Goal: Task Accomplishment & Management: Manage account settings

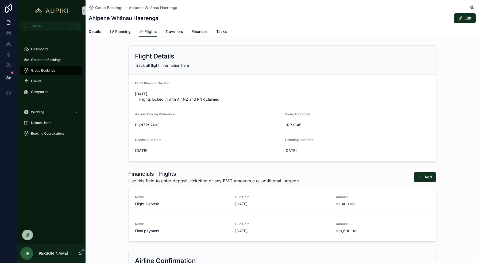
click at [106, 143] on div "Flight Details Track all flight information here Flight Planning Section 28 Aug…" at bounding box center [282, 103] width 393 height 121
click at [39, 236] on icon at bounding box center [39, 235] width 4 height 4
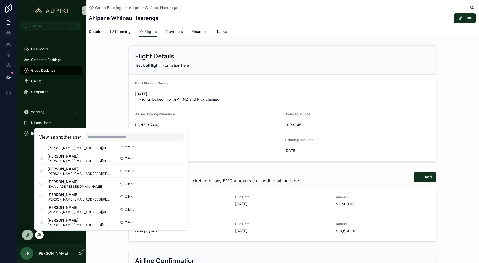
scroll to position [51, 0]
click at [179, 185] on button "Select" at bounding box center [177, 183] width 14 height 8
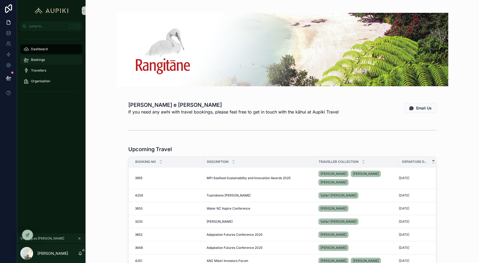
click at [51, 57] on div "Bookings" at bounding box center [52, 60] width 56 height 9
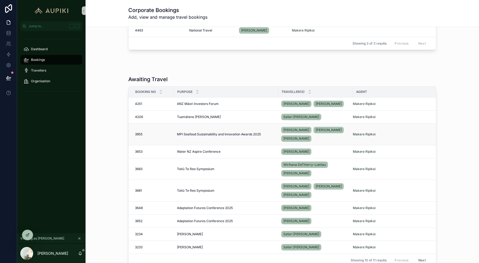
scroll to position [78, 0]
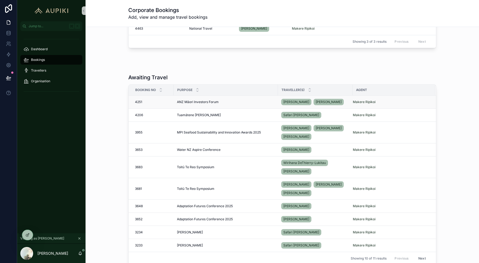
click at [198, 102] on span "ANZ Māori Investors Forum" at bounding box center [198, 102] width 42 height 4
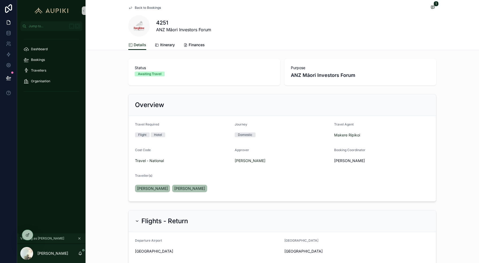
scroll to position [77, 0]
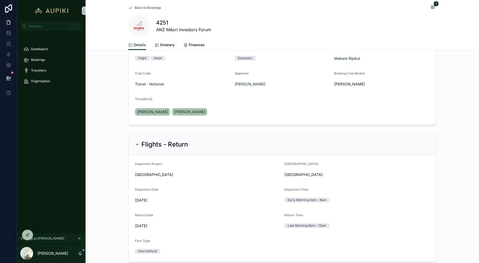
click at [172, 150] on div "Flights - Return" at bounding box center [282, 145] width 307 height 22
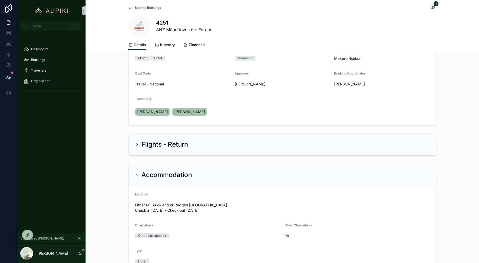
click at [162, 172] on h2 "Accommodation" at bounding box center [166, 175] width 51 height 9
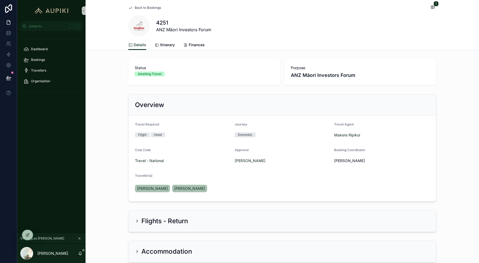
scroll to position [36, 0]
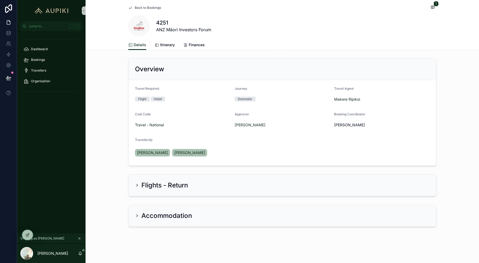
click at [146, 179] on div "Flights - Return" at bounding box center [282, 185] width 307 height 21
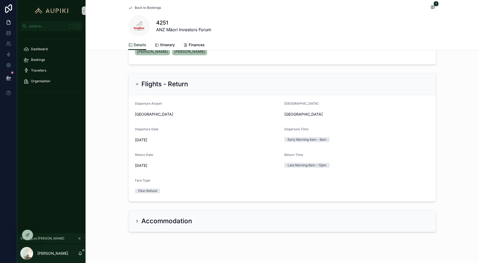
scroll to position [142, 0]
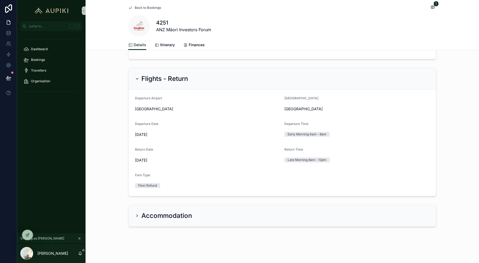
click at [163, 209] on div "Accommodation" at bounding box center [282, 215] width 307 height 21
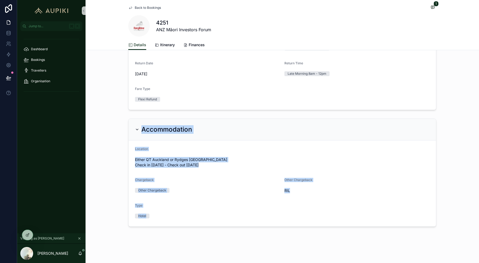
drag, startPoint x: 127, startPoint y: 120, endPoint x: 155, endPoint y: 219, distance: 103.1
click at [155, 219] on div "Accommodation Location Either QT Auckland or Rydges Auckland Check in 16/10/202…" at bounding box center [282, 173] width 393 height 113
click at [106, 150] on div "Accommodation Location Either QT Auckland or Rydges Auckland Check in 16/10/202…" at bounding box center [282, 173] width 393 height 113
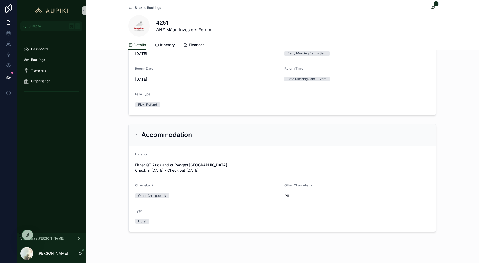
scroll to position [223, 0]
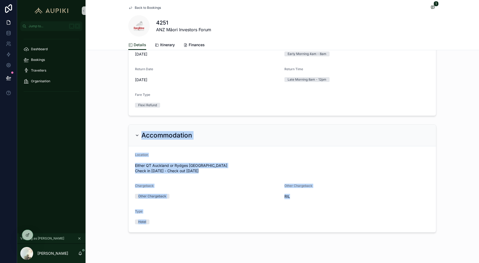
drag, startPoint x: 115, startPoint y: 132, endPoint x: 215, endPoint y: 228, distance: 138.7
click at [215, 228] on div "Accommodation Location Either QT Auckland or Rydges Auckland Check in 16/10/202…" at bounding box center [282, 178] width 393 height 113
click at [214, 230] on form "Location Either QT Auckland or Rydges Auckland Check in 16/10/2025 - Check out …" at bounding box center [282, 189] width 307 height 86
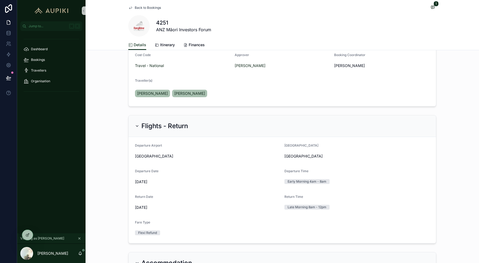
scroll to position [95, 0]
click at [136, 126] on icon "scrollable content" at bounding box center [137, 126] width 2 height 1
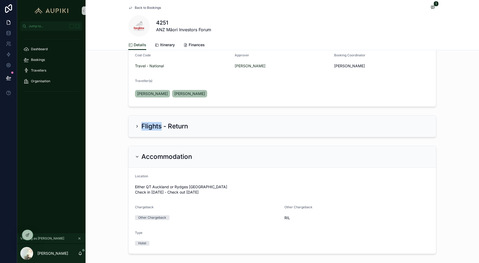
click at [136, 126] on icon "scrollable content" at bounding box center [137, 126] width 4 height 4
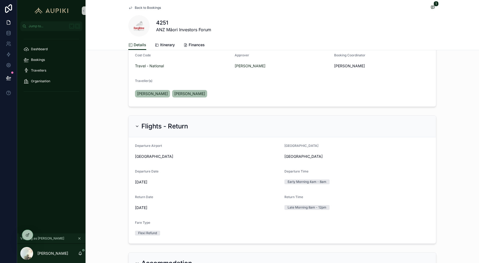
click at [114, 154] on div "Flights - Return Departure Airport Blenheim Airport Arrival Airport Auckland Ai…" at bounding box center [282, 179] width 393 height 133
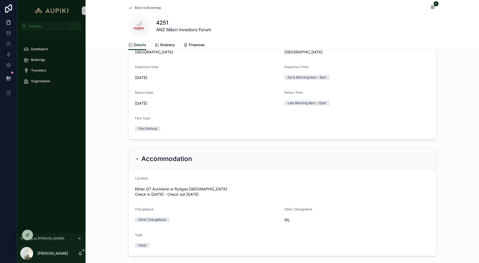
scroll to position [229, 0]
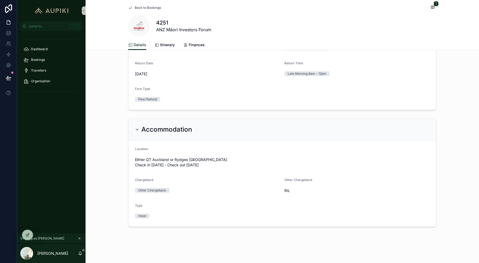
click at [137, 131] on icon "scrollable content" at bounding box center [137, 129] width 4 height 4
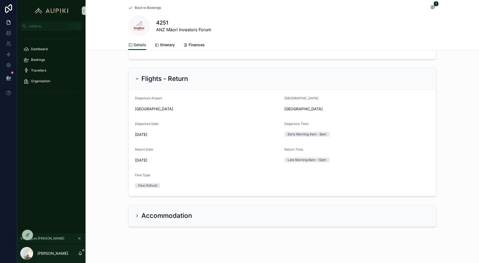
scroll to position [142, 0]
click at [137, 220] on div "Accommodation" at bounding box center [163, 216] width 57 height 9
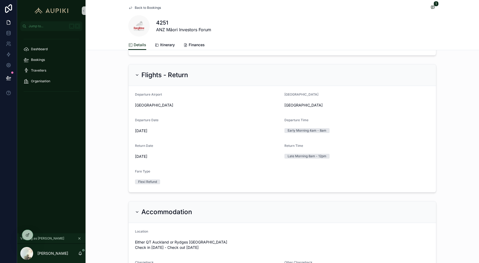
scroll to position [0, 0]
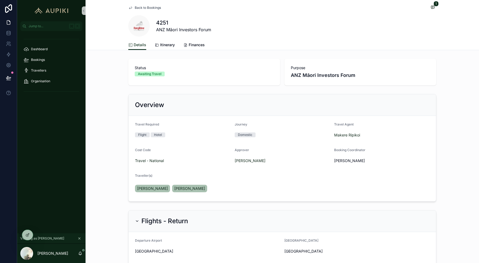
click at [150, 7] on span "Back to Bookings" at bounding box center [148, 8] width 26 height 4
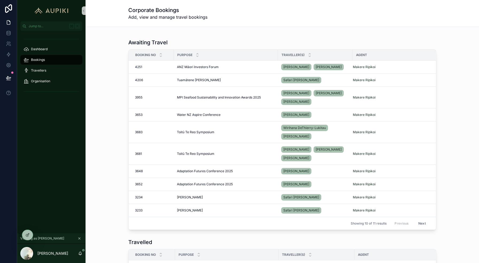
scroll to position [112, 0]
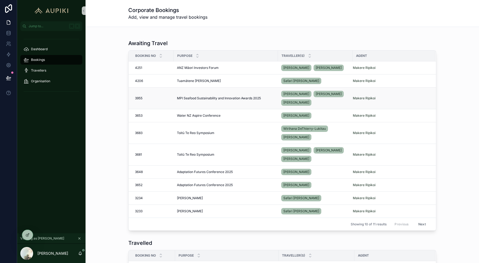
click at [266, 99] on div "MPI Seafood Sustainability and Innovation Awards 2025 MPI Seafood Sustainabilit…" at bounding box center [226, 98] width 98 height 4
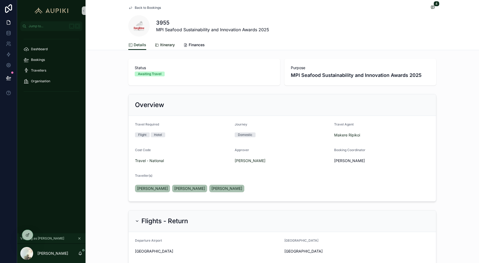
click at [163, 47] on span "Itinerary" at bounding box center [167, 44] width 15 height 5
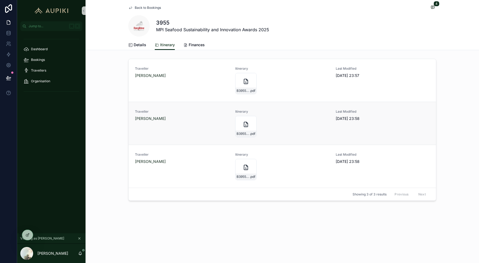
drag, startPoint x: 374, startPoint y: 120, endPoint x: 335, endPoint y: 113, distance: 38.8
click at [336, 113] on div "Last Modified 05/09/2025 23:58" at bounding box center [370, 116] width 69 height 12
click at [471, 131] on div "Traveller Corey Hebberd Itinerary B3955_COREY_HEBBERD .pdf Last Modified 05/09/…" at bounding box center [282, 131] width 393 height 149
drag, startPoint x: 374, startPoint y: 75, endPoint x: 316, endPoint y: 69, distance: 58.3
click at [316, 69] on div "Traveller Corey Hebberd Itinerary B3955_COREY_HEBBERD .pdf Last Modified 05/09/…" at bounding box center [282, 81] width 295 height 28
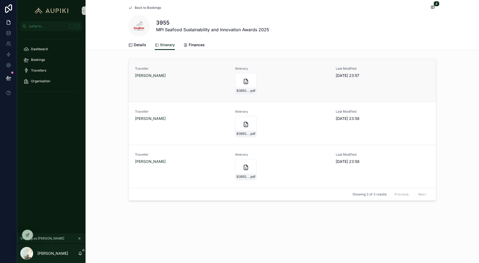
click at [385, 78] on span "05/09/2025 23:57" at bounding box center [370, 75] width 69 height 5
drag, startPoint x: 383, startPoint y: 78, endPoint x: 327, endPoint y: 75, distance: 55.9
click at [327, 75] on div "Traveller Corey Hebberd Itinerary B3955_COREY_HEBBERD .pdf Last Modified 05/09/…" at bounding box center [282, 81] width 295 height 28
click at [379, 77] on span "05/09/2025 23:57" at bounding box center [370, 75] width 69 height 5
drag, startPoint x: 331, startPoint y: 65, endPoint x: 373, endPoint y: 82, distance: 44.9
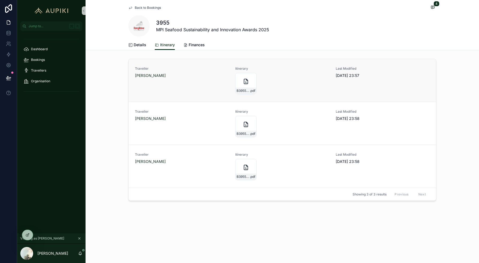
click at [373, 82] on div "Traveller Corey Hebberd Itinerary B3955_COREY_HEBBERD .pdf Last Modified 05/09/…" at bounding box center [282, 80] width 307 height 43
click at [413, 87] on div "Traveller Corey Hebberd Itinerary B3955_COREY_HEBBERD .pdf Last Modified 05/09/…" at bounding box center [282, 81] width 295 height 28
click at [469, 117] on div "Traveller Corey Hebberd Itinerary B3955_COREY_HEBBERD .pdf Last Modified 05/09/…" at bounding box center [282, 131] width 393 height 149
click at [140, 8] on span "Back to Bookings" at bounding box center [148, 8] width 26 height 4
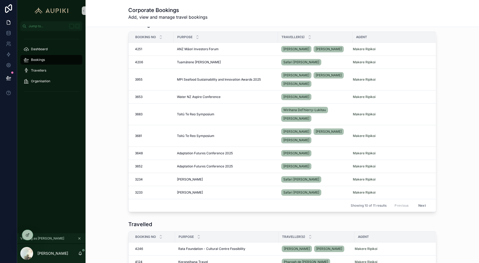
scroll to position [118, 0]
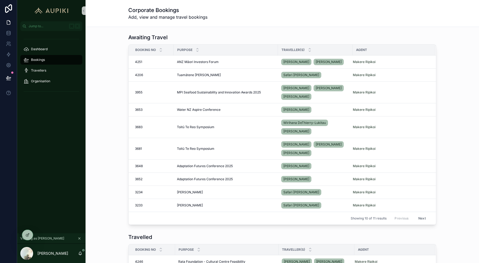
click at [428, 216] on button "Next" at bounding box center [422, 218] width 15 height 8
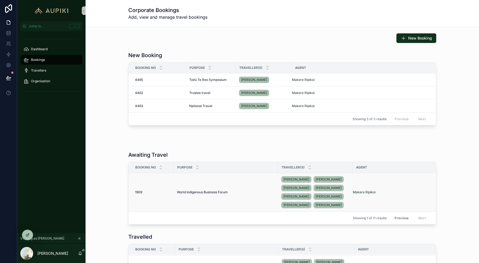
scroll to position [37, 0]
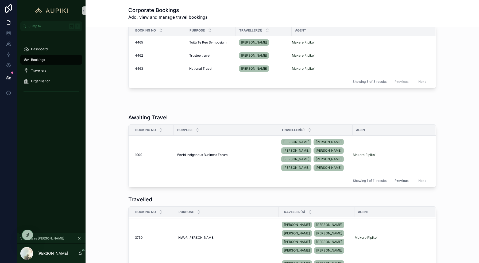
click at [400, 184] on button "Previous" at bounding box center [401, 181] width 21 height 8
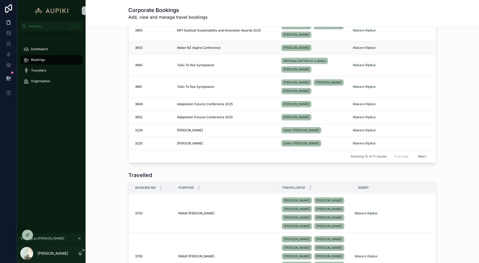
scroll to position [179, 0]
click at [424, 157] on button "Next" at bounding box center [422, 157] width 15 height 8
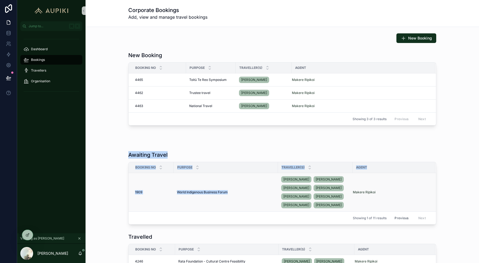
drag, startPoint x: 120, startPoint y: 149, endPoint x: 252, endPoint y: 203, distance: 142.0
click at [252, 203] on div "Awaiting Travel Booking No Purpose Traveller(s) Agent 1909 1909 World Indigenou…" at bounding box center [282, 188] width 385 height 78
click at [465, 222] on div "Awaiting Travel Booking No Purpose Traveller(s) Agent 1909 1909 World Indigenou…" at bounding box center [282, 188] width 385 height 78
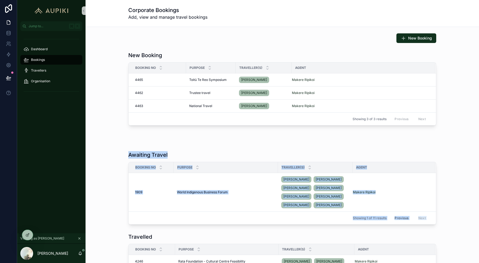
drag, startPoint x: 465, startPoint y: 222, endPoint x: 133, endPoint y: 139, distance: 342.6
click at [133, 139] on div "New Booking New Booking Booking No Purpose Traveller(s) Agent 4465 4465 Toitū T…" at bounding box center [282, 252] width 393 height 451
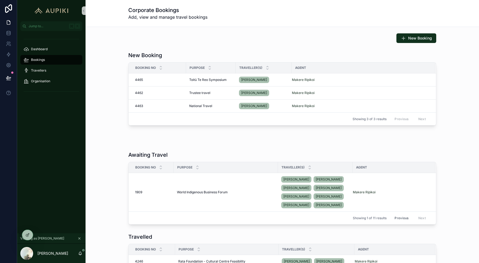
click at [93, 127] on div "New Booking Booking No Purpose Traveller(s) Agent 4465 4465 Toitū Te Reo Sympos…" at bounding box center [282, 88] width 385 height 78
click at [40, 53] on div "Dashboard" at bounding box center [52, 49] width 56 height 9
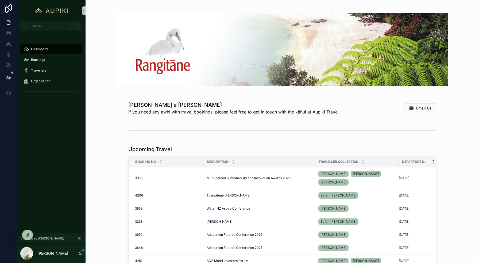
click at [79, 239] on icon "scrollable content" at bounding box center [80, 239] width 4 height 4
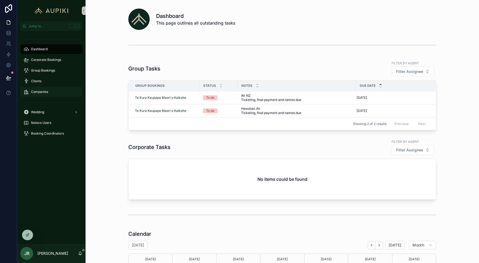
click at [57, 90] on div "Companies" at bounding box center [52, 92] width 56 height 9
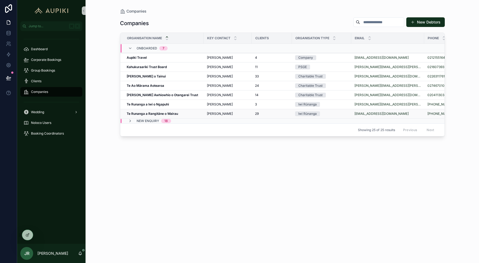
click at [178, 113] on strong "Te Runanga a Rangitāne o Wairau" at bounding box center [152, 114] width 51 height 4
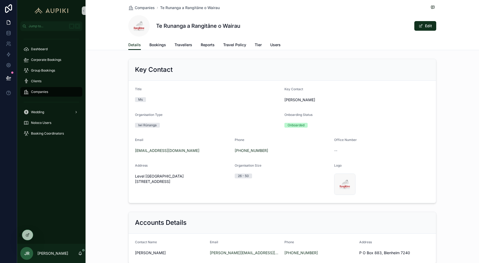
click at [262, 45] on div "Details Bookings Travellers Reports Travel Policy Tier Users" at bounding box center [282, 45] width 308 height 10
click at [257, 45] on span "Tier" at bounding box center [258, 44] width 7 height 5
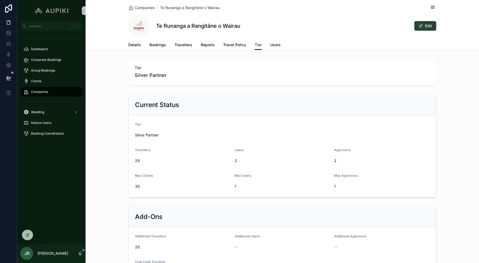
click at [430, 23] on button "Edit" at bounding box center [425, 26] width 22 height 10
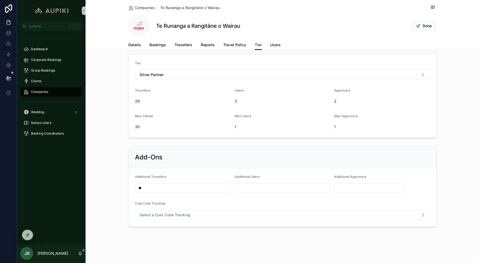
drag, startPoint x: 149, startPoint y: 187, endPoint x: 116, endPoint y: 187, distance: 33.7
click at [116, 187] on div "Add-Ons Additional Travellers ** Additional Users Additional Approvers Cost Cod…" at bounding box center [282, 186] width 393 height 85
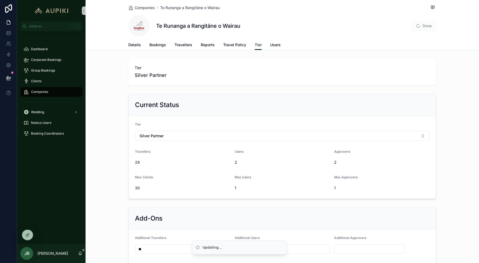
type input "**"
click at [425, 22] on span "Done" at bounding box center [424, 26] width 25 height 10
click at [428, 24] on button "Done" at bounding box center [424, 26] width 25 height 10
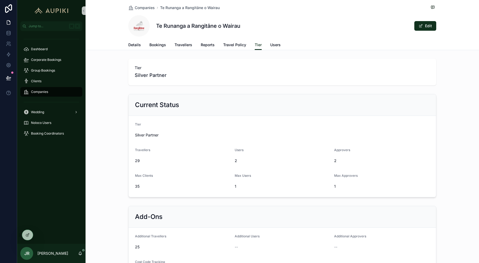
click at [41, 93] on span "Companies" at bounding box center [39, 92] width 17 height 4
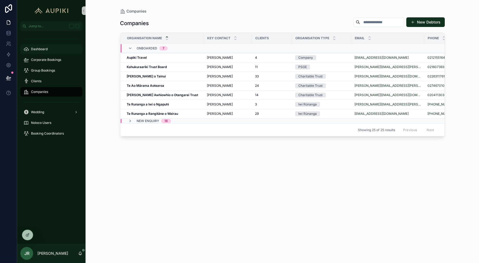
click at [44, 49] on span "Dashboard" at bounding box center [39, 49] width 17 height 4
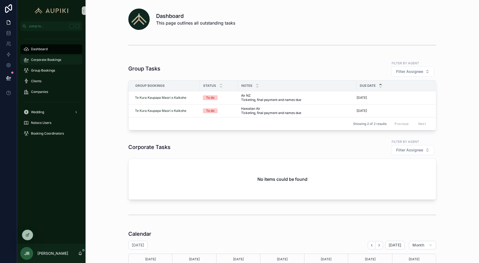
click at [67, 56] on div "Corporate Bookings" at bounding box center [52, 60] width 56 height 9
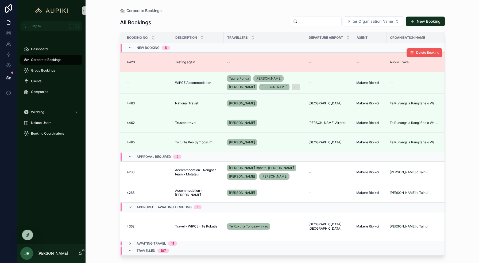
click at [417, 52] on span "Delete Booking" at bounding box center [427, 53] width 23 height 4
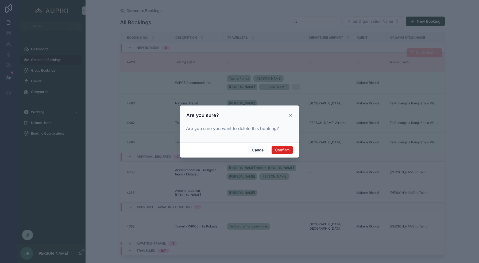
click at [282, 149] on button "Confirm" at bounding box center [282, 150] width 21 height 9
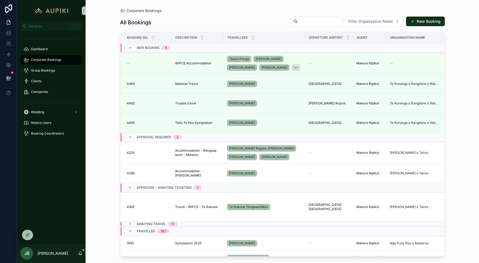
click at [106, 74] on div "Corporate Bookings All Bookings Filter Organisation Name New Booking Booking No…" at bounding box center [282, 131] width 393 height 263
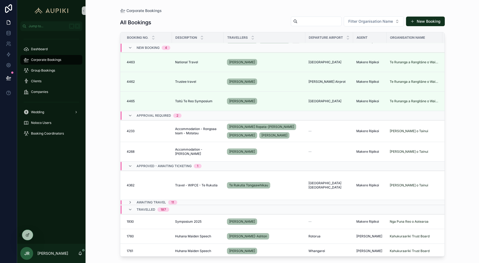
scroll to position [0, 1]
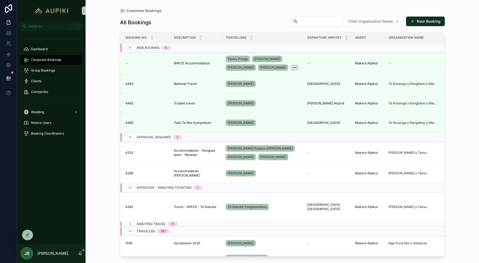
click at [109, 72] on div "Corporate Bookings All Bookings Filter Organisation Name New Booking Booking No…" at bounding box center [282, 131] width 393 height 263
click at [99, 68] on div "Corporate Bookings All Bookings Filter Organisation Name New Booking Booking No…" at bounding box center [282, 131] width 393 height 263
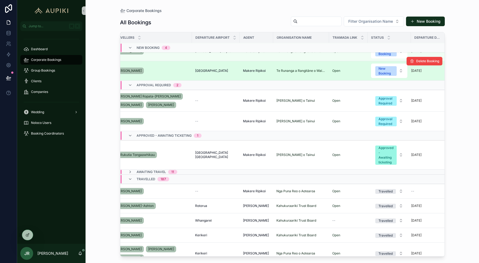
scroll to position [139, 0]
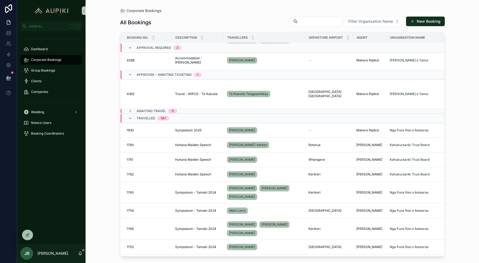
click at [142, 118] on span "Travelled" at bounding box center [146, 118] width 19 height 4
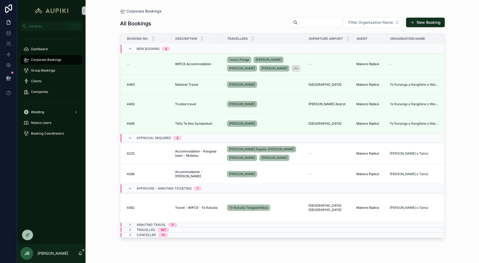
scroll to position [0, 0]
click at [50, 69] on span "Group Bookings" at bounding box center [43, 70] width 24 height 4
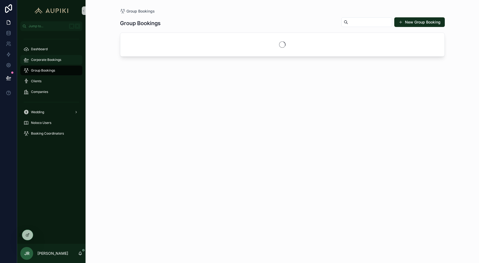
click at [51, 62] on div "Corporate Bookings" at bounding box center [52, 60] width 56 height 9
